Goal: Task Accomplishment & Management: Manage account settings

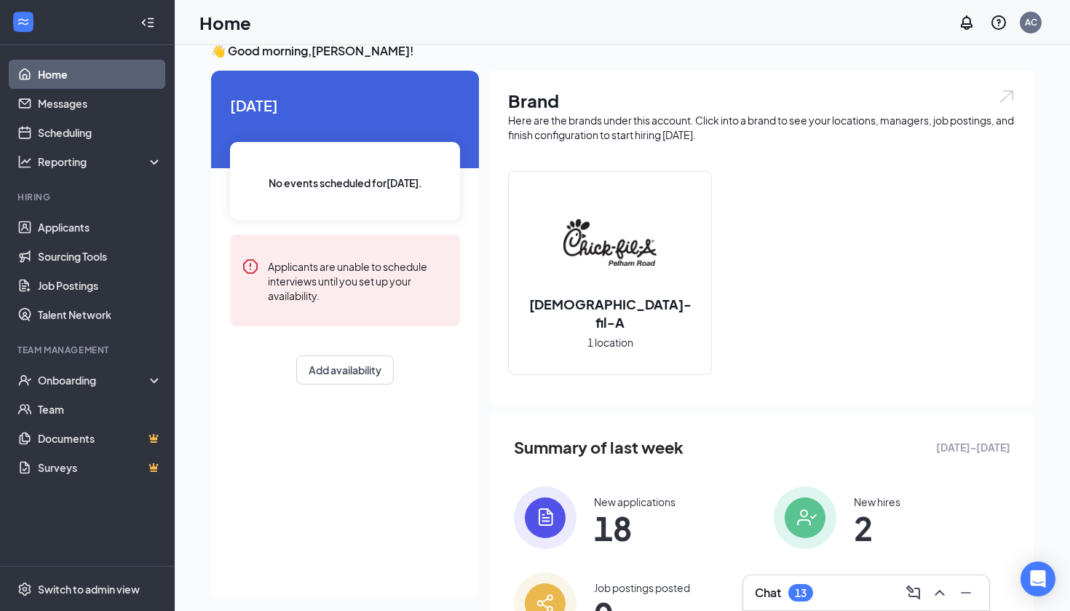
scroll to position [57, 0]
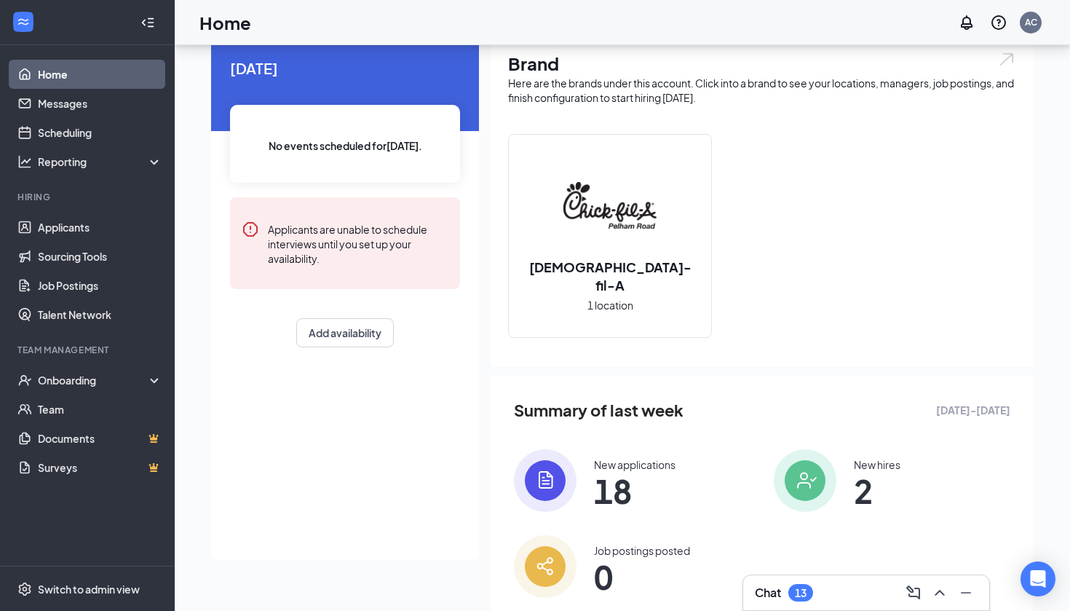
click at [613, 480] on span "18" at bounding box center [635, 490] width 82 height 26
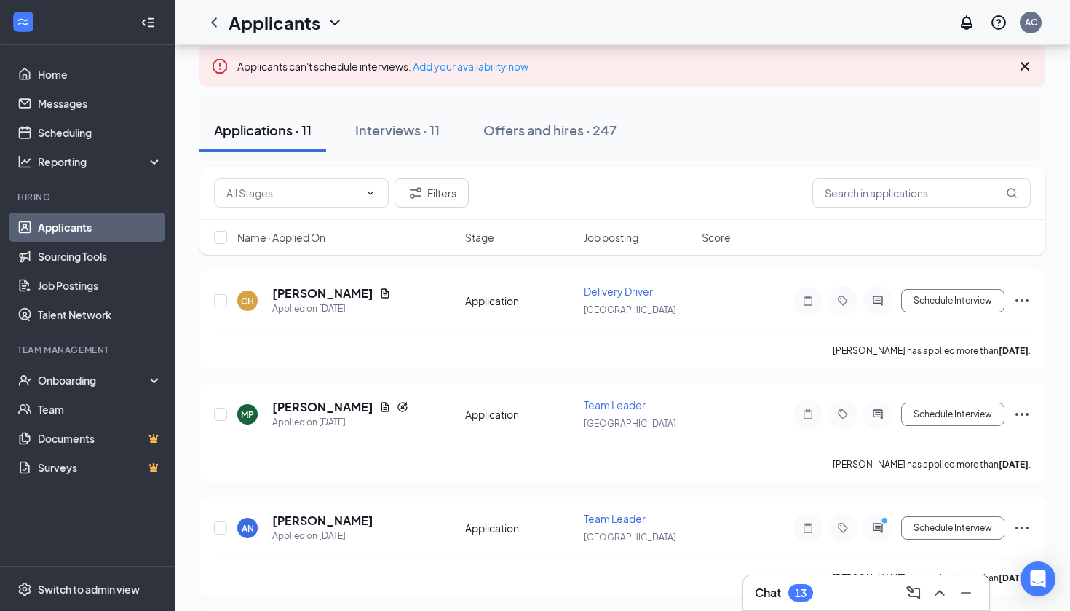
scroll to position [78, 0]
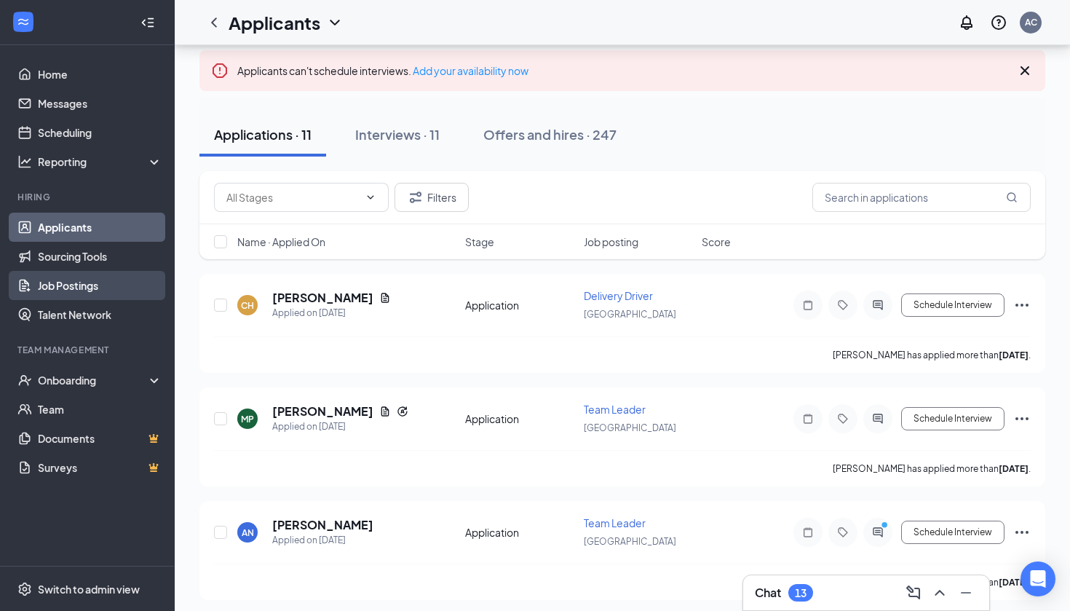
click at [76, 281] on link "Job Postings" at bounding box center [100, 285] width 124 height 29
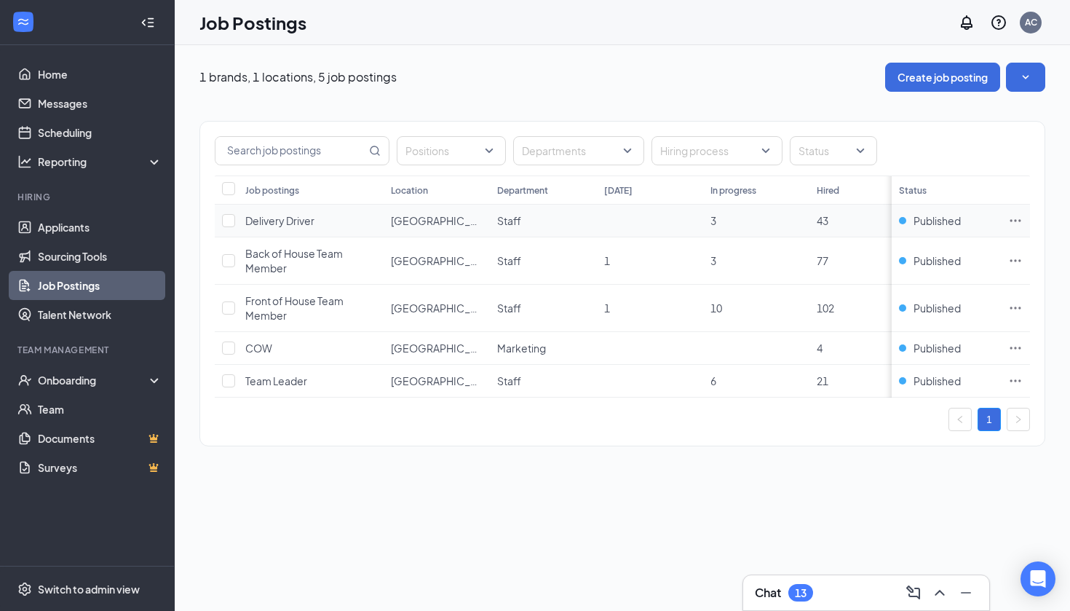
click at [1017, 218] on icon "Ellipses" at bounding box center [1015, 220] width 15 height 15
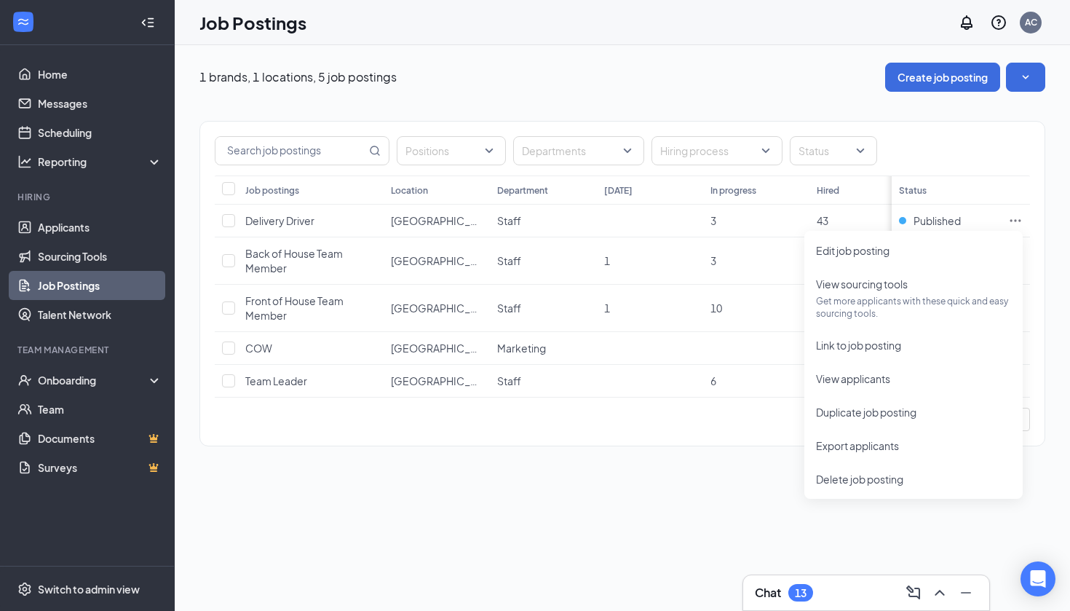
click at [688, 500] on div "1 brands, 1 locations, 5 job postings Create job posting Positions Departments …" at bounding box center [622, 327] width 895 height 565
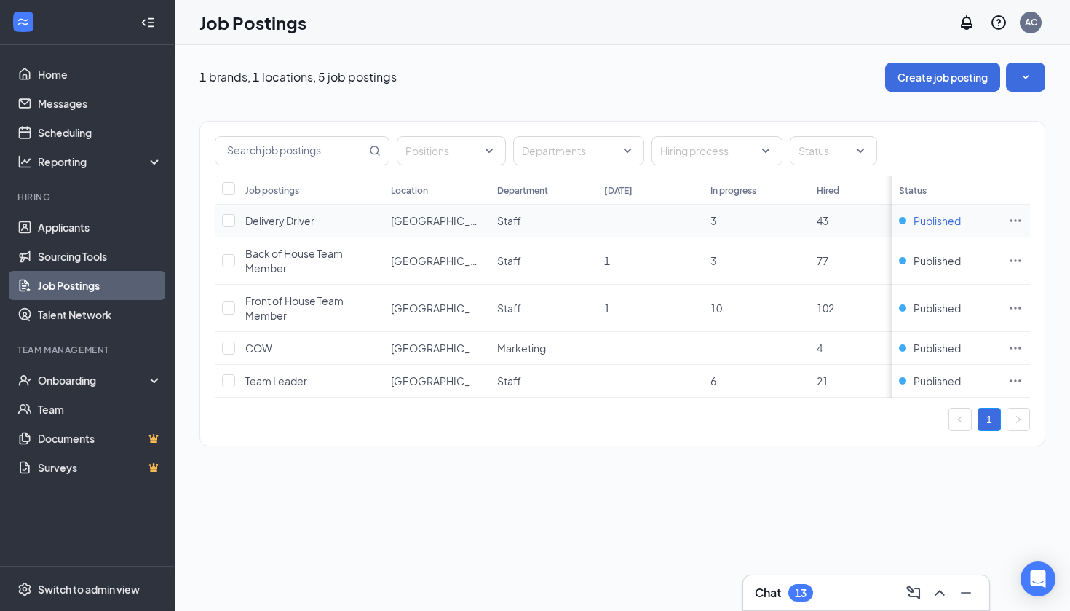
click at [913, 219] on span "Published" at bounding box center [936, 220] width 47 height 15
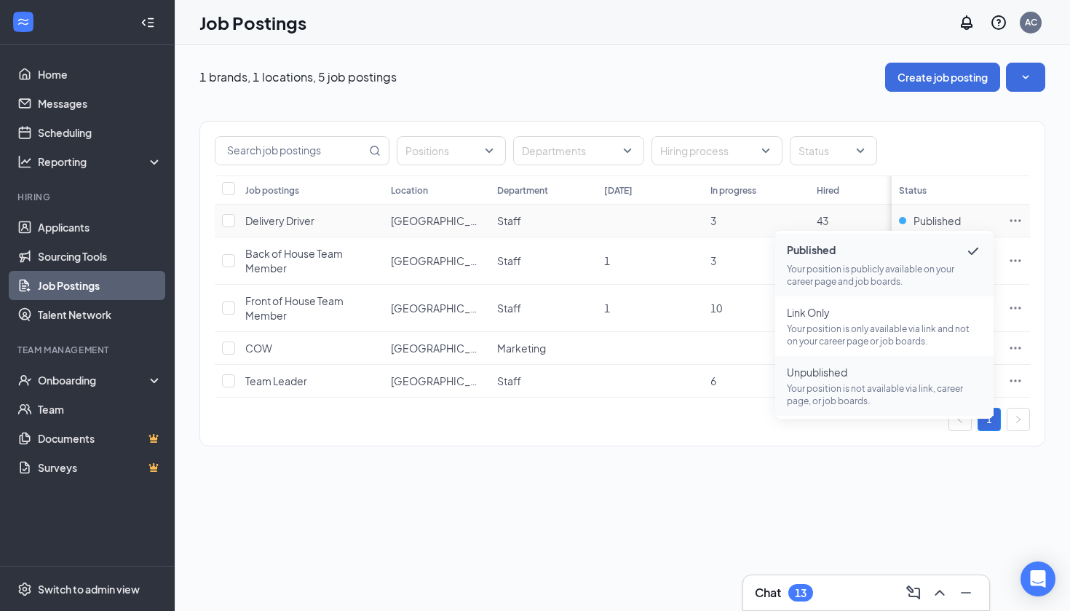
click at [872, 392] on p "Your position is not available via link, career page, or job boards." at bounding box center [884, 394] width 195 height 25
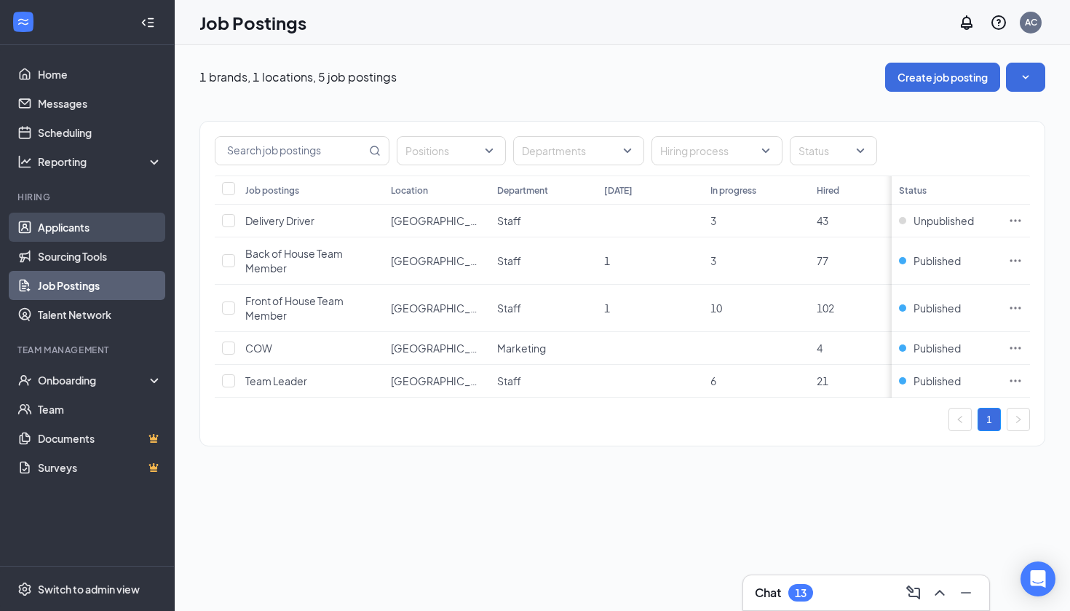
click at [64, 227] on link "Applicants" at bounding box center [100, 226] width 124 height 29
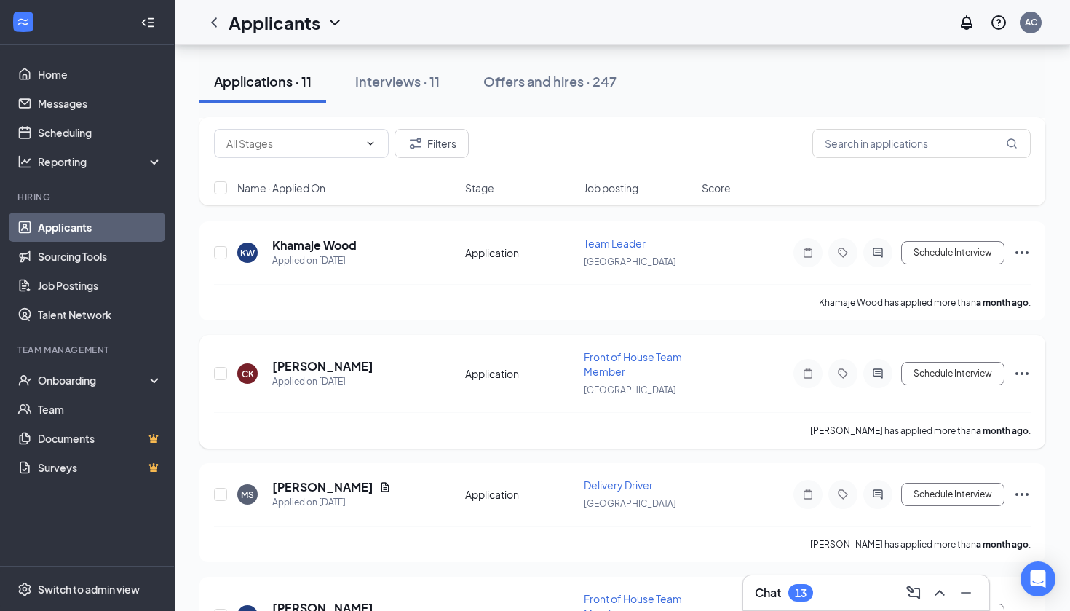
scroll to position [951, 0]
